Goal: Contribute content

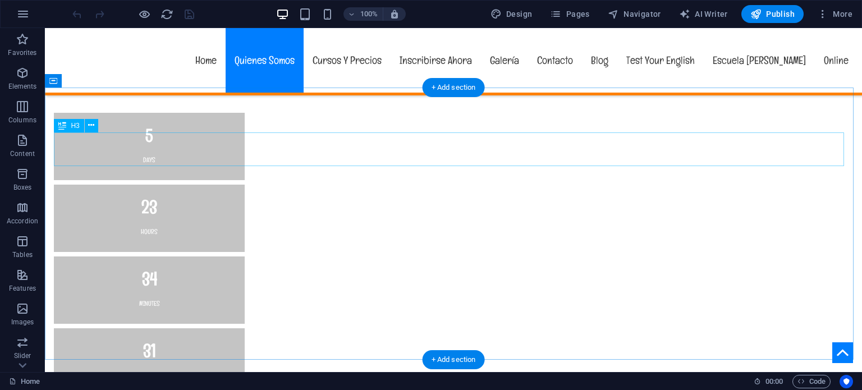
scroll to position [1140, 0]
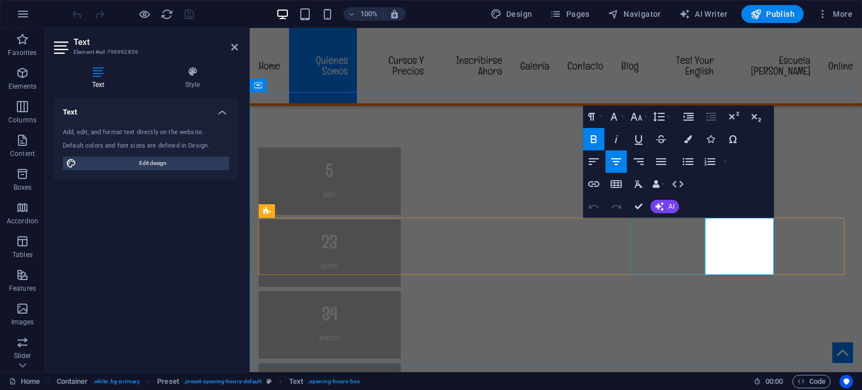
scroll to position [1179, 0]
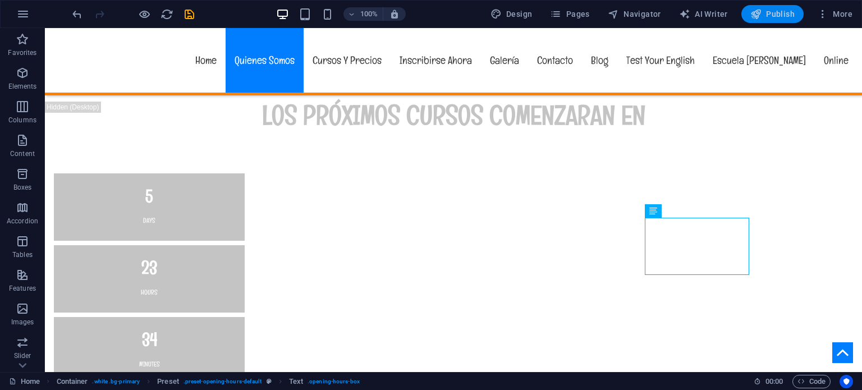
click at [775, 18] on span "Publish" at bounding box center [772, 13] width 44 height 11
